Goal: Task Accomplishment & Management: Manage account settings

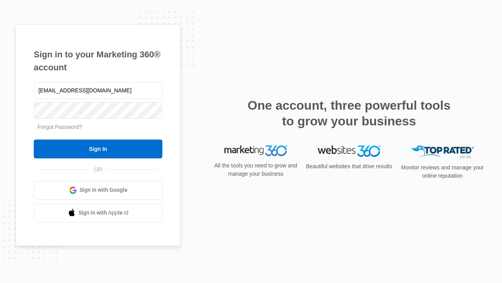
type input "[EMAIL_ADDRESS][DOMAIN_NAME]"
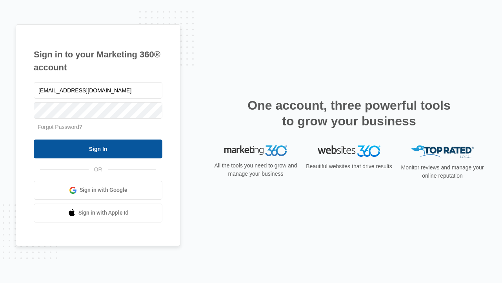
click at [98, 148] on input "Sign In" at bounding box center [98, 148] width 129 height 19
